Goal: Information Seeking & Learning: Learn about a topic

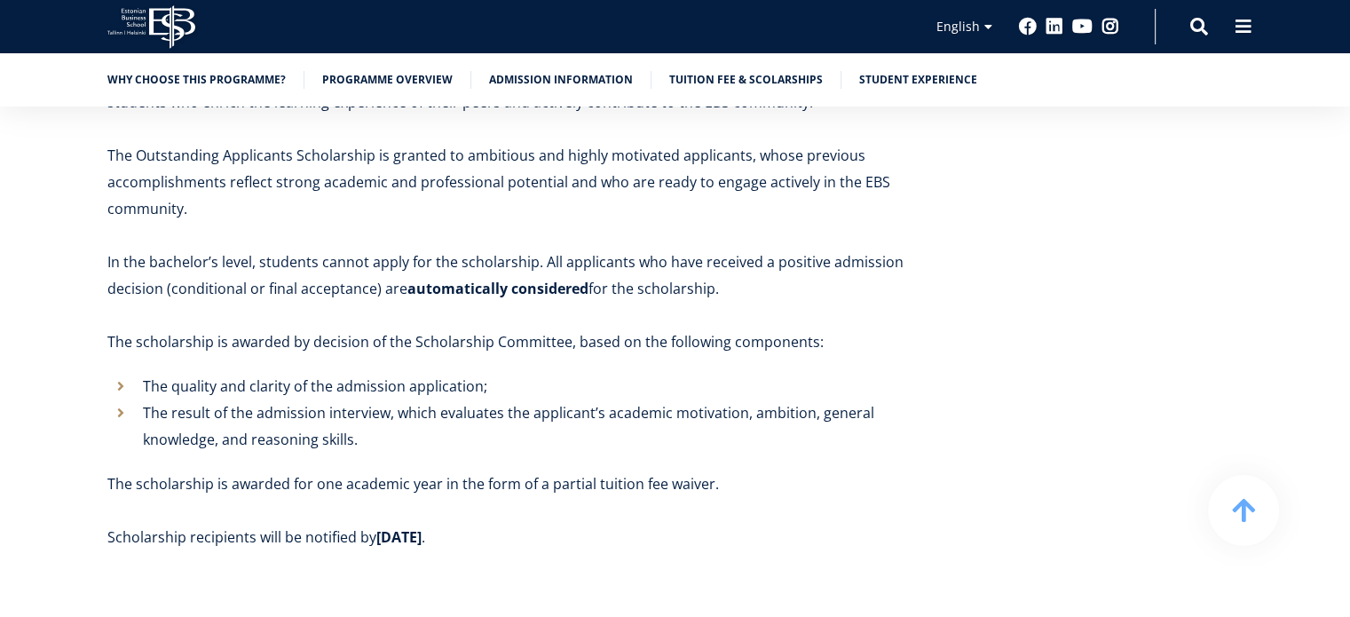
scroll to position [10589, 0]
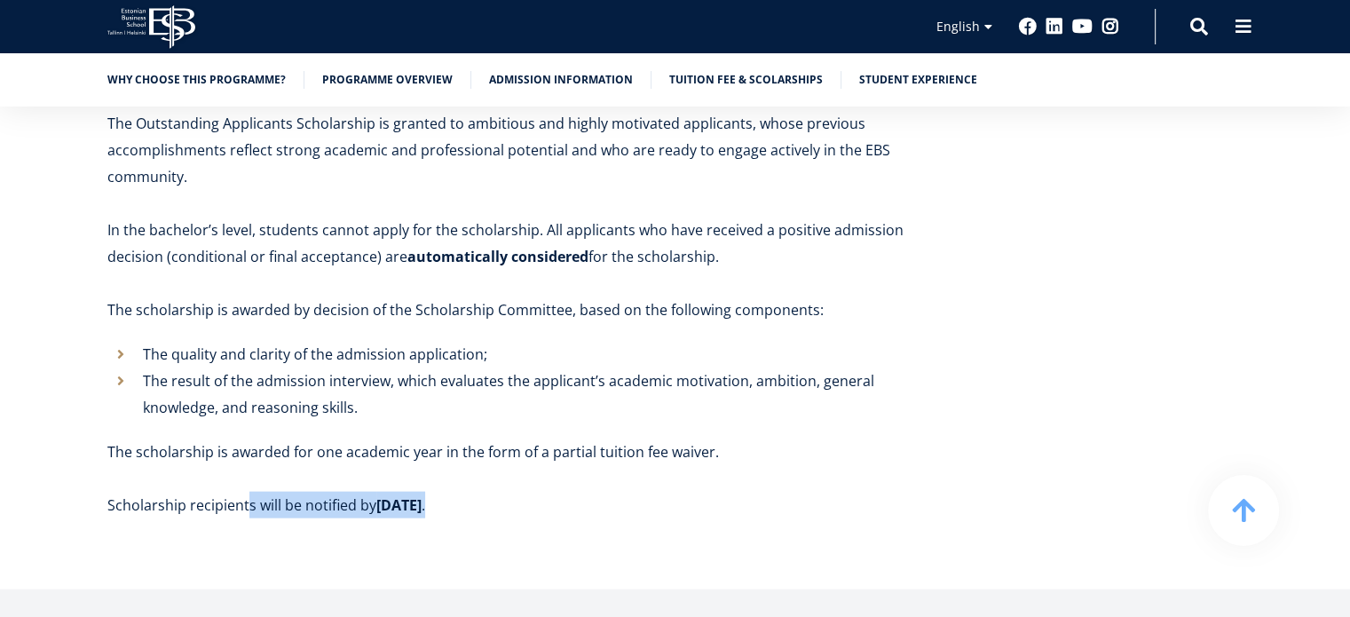
drag, startPoint x: 279, startPoint y: 399, endPoint x: 446, endPoint y: 397, distance: 166.9
click at [444, 492] on p "Scholarship recipients will be notified by 25 July ." at bounding box center [528, 505] width 843 height 27
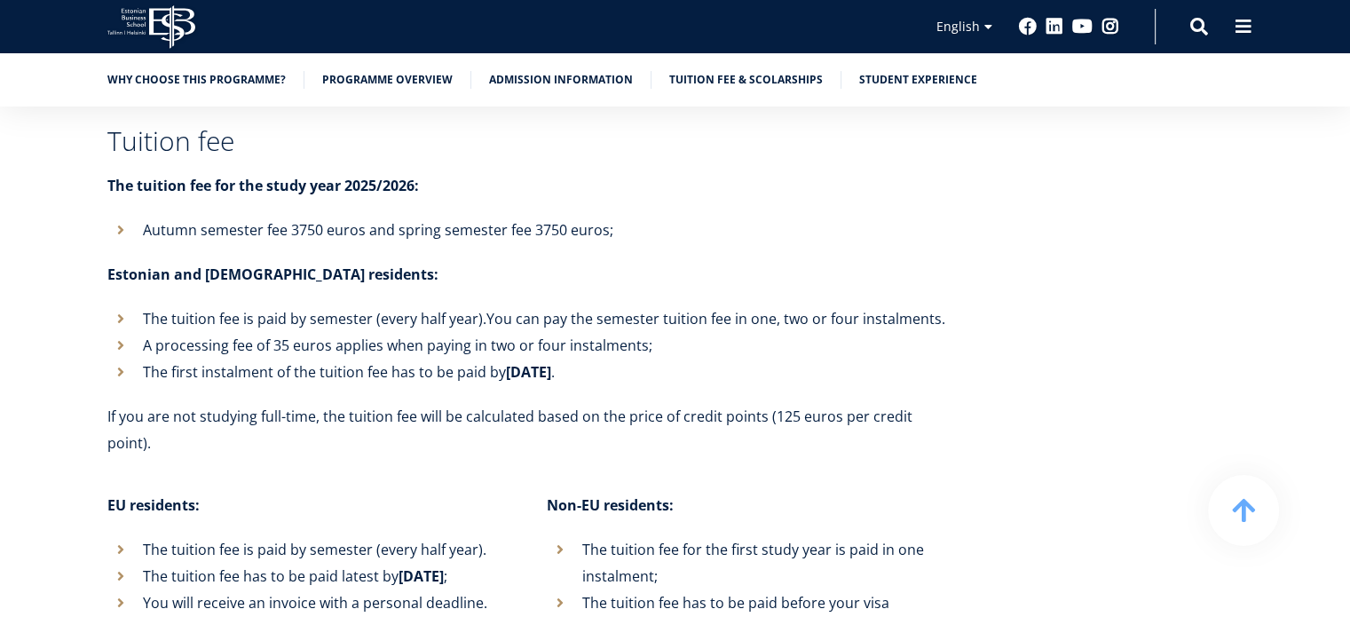
scroll to position [8725, 0]
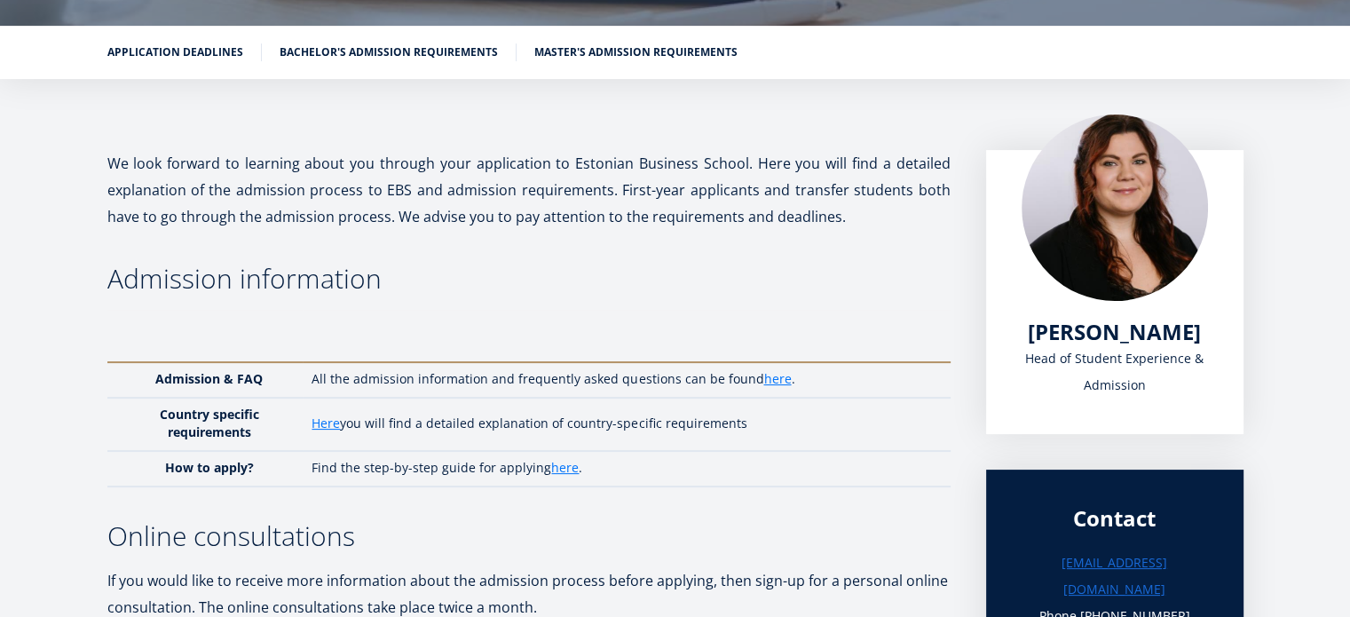
scroll to position [262, 0]
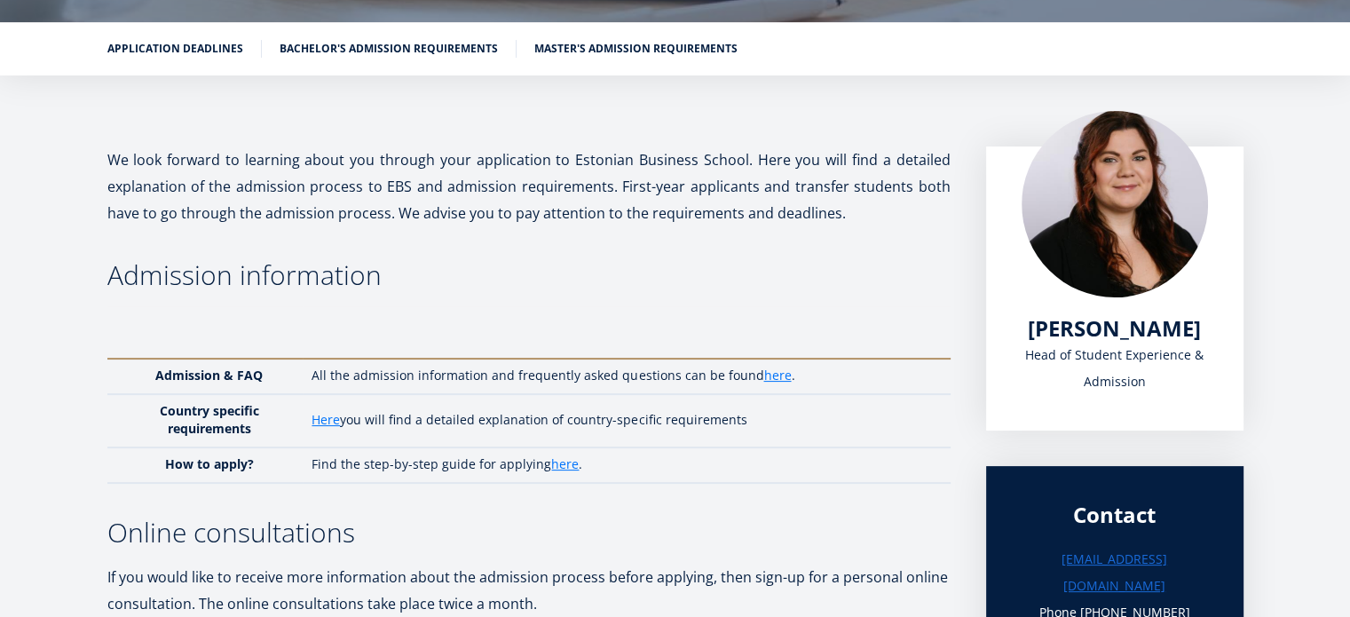
click at [648, 59] on ul "Application deadlines Bachelor's admission requirements Master's admission requ…" at bounding box center [667, 53] width 1154 height 27
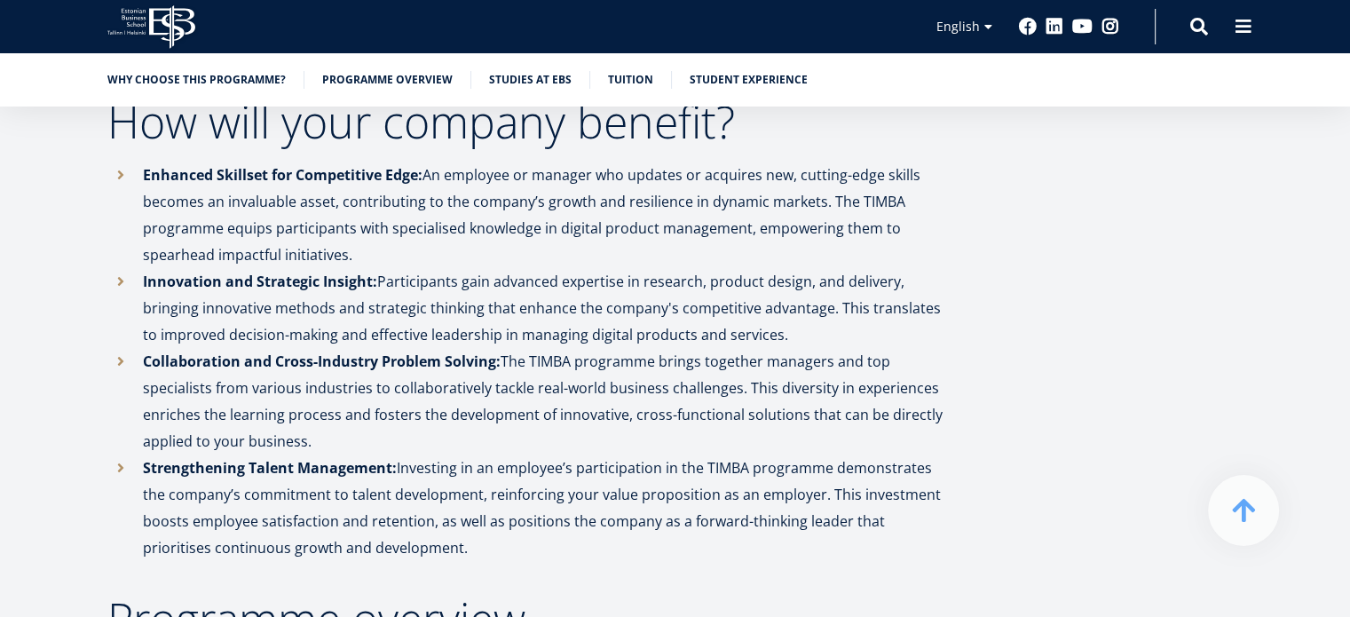
scroll to position [1029, 0]
click at [355, 78] on link "Programme overview" at bounding box center [387, 78] width 131 height 18
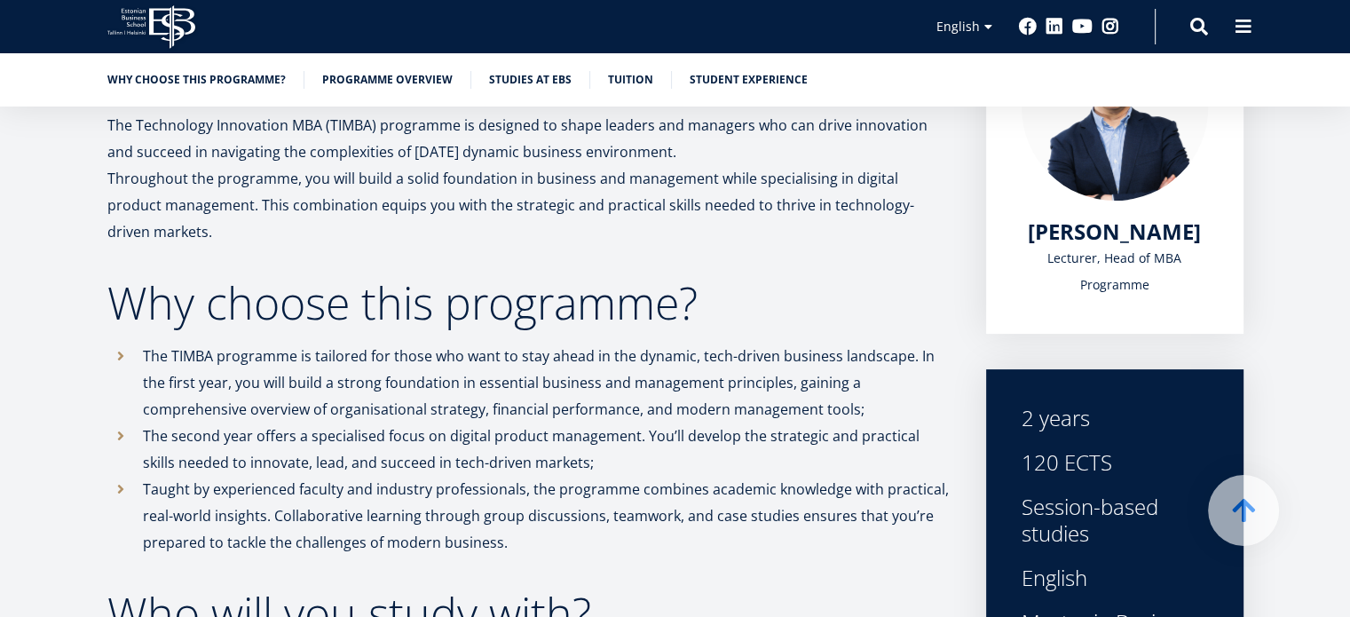
scroll to position [323, 0]
